Goal: Information Seeking & Learning: Learn about a topic

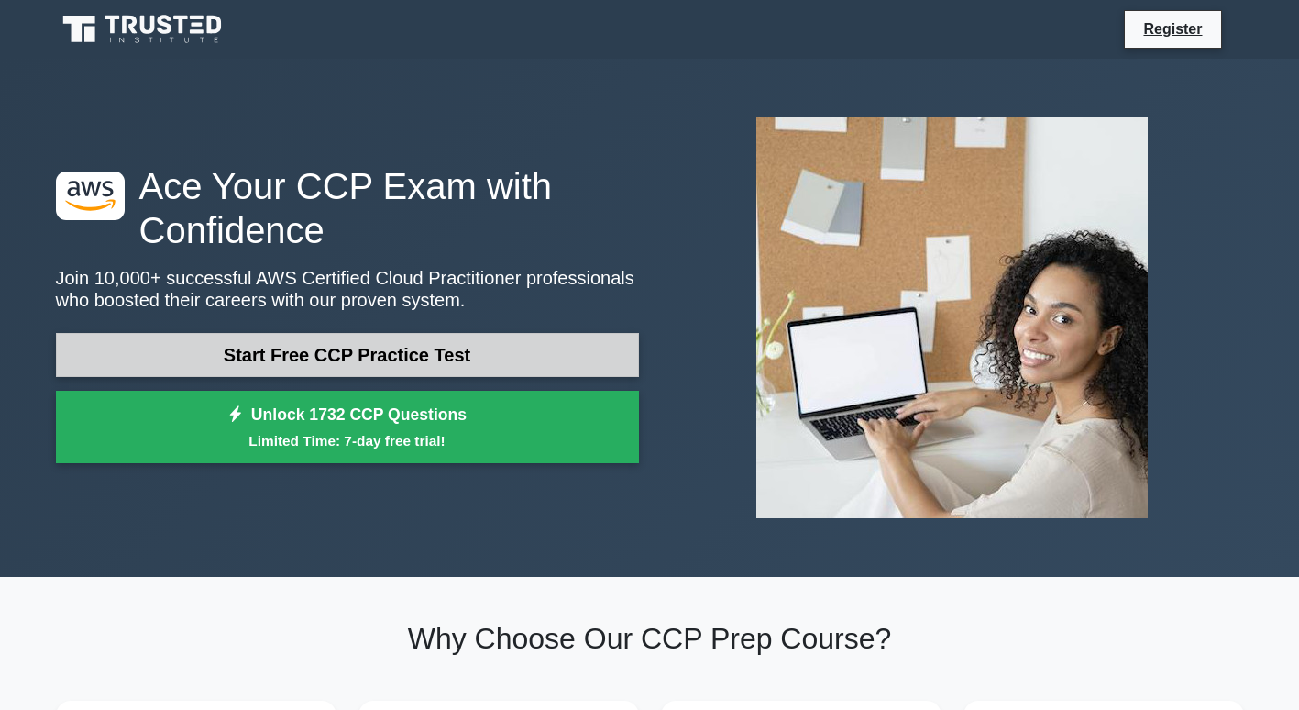
click at [282, 361] on link "Start Free CCP Practice Test" at bounding box center [347, 355] width 583 height 44
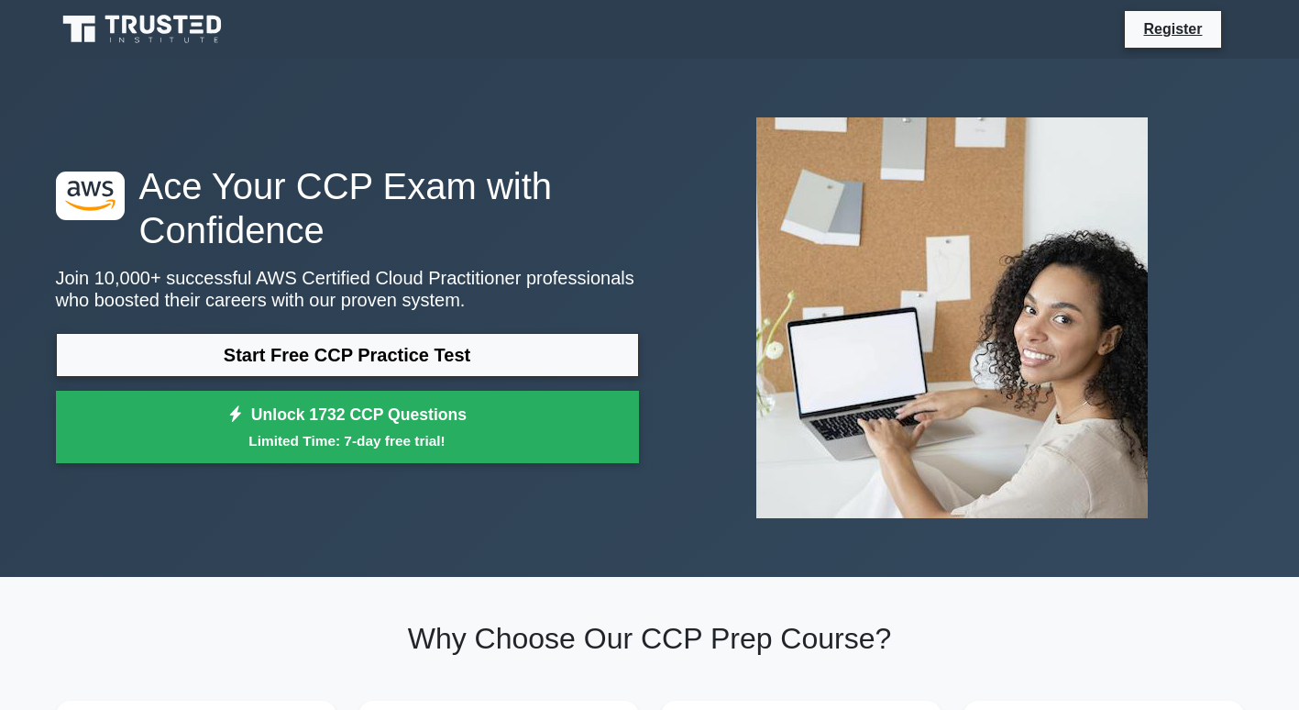
click at [582, 209] on h1 "Ace Your CCP Exam with Confidence" at bounding box center [347, 208] width 583 height 88
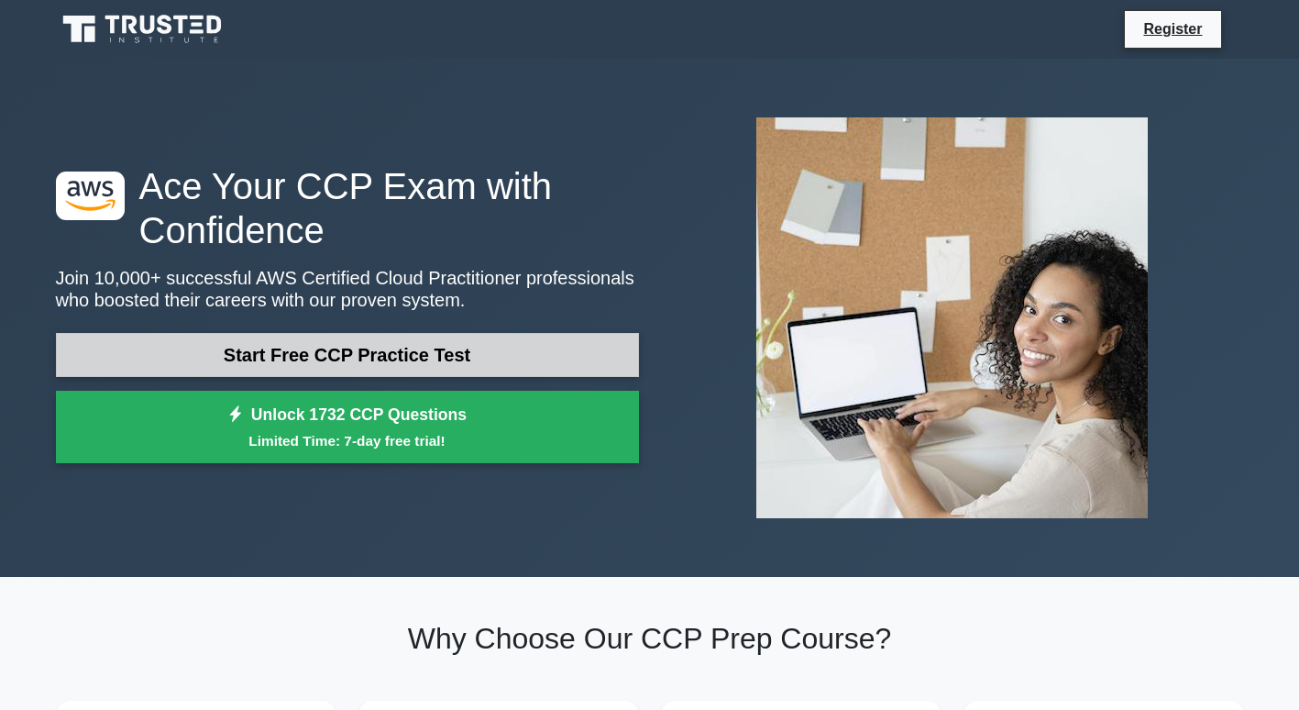
click at [453, 364] on link "Start Free CCP Practice Test" at bounding box center [347, 355] width 583 height 44
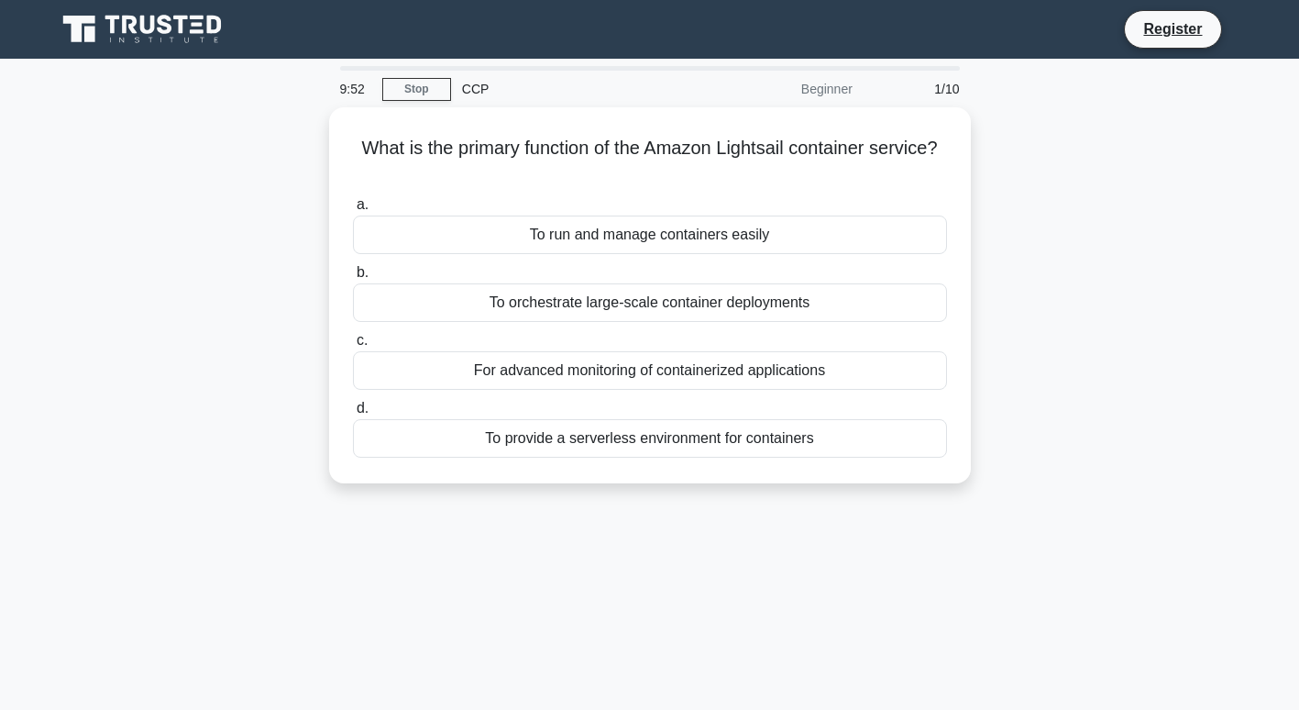
click at [834, 100] on div "Beginner" at bounding box center [783, 89] width 160 height 37
click at [427, 90] on link "Stop" at bounding box center [416, 89] width 69 height 23
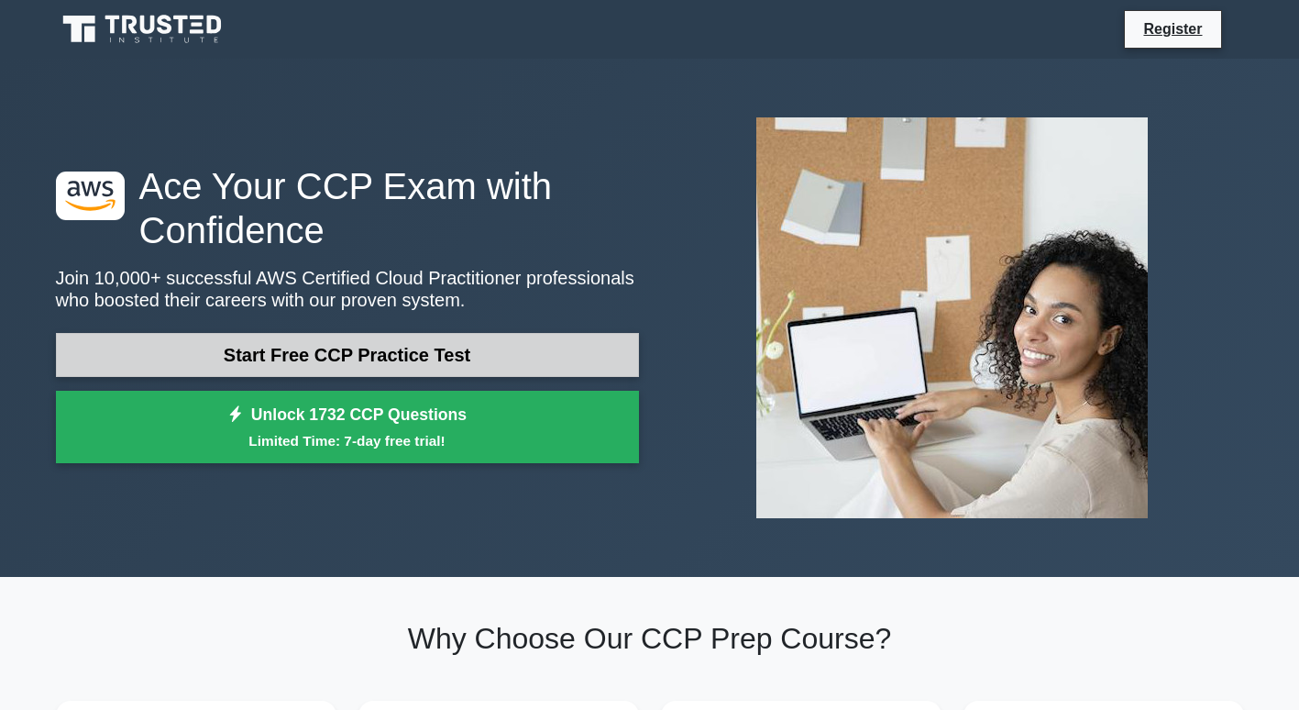
click at [382, 359] on link "Start Free CCP Practice Test" at bounding box center [347, 355] width 583 height 44
